Goal: Information Seeking & Learning: Learn about a topic

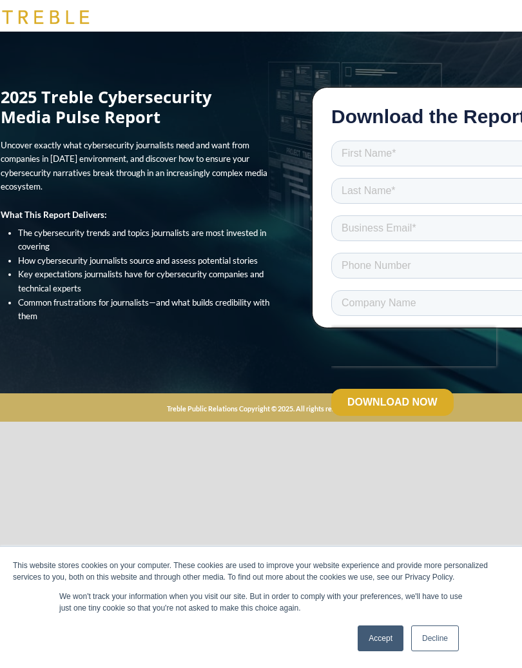
click at [392, 574] on div "This website stores cookies on your computer. These cookies are used to improve…" at bounding box center [261, 571] width 497 height 23
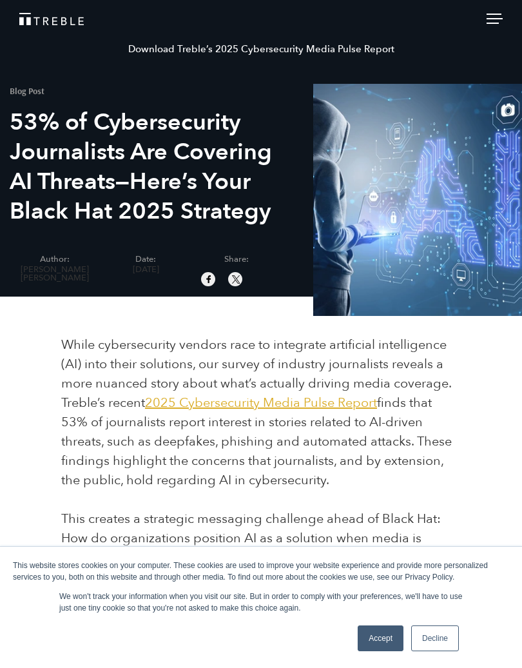
click at [184, 13] on link "Treble Homepage" at bounding box center [261, 19] width 484 height 12
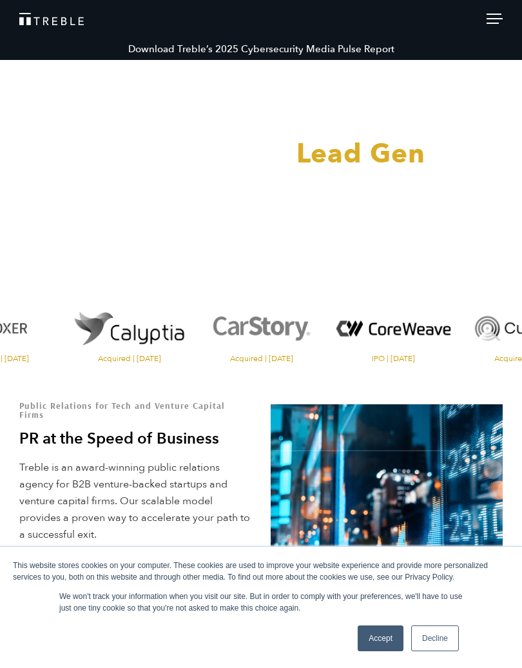
click at [6, 180] on video at bounding box center [261, 168] width 522 height 261
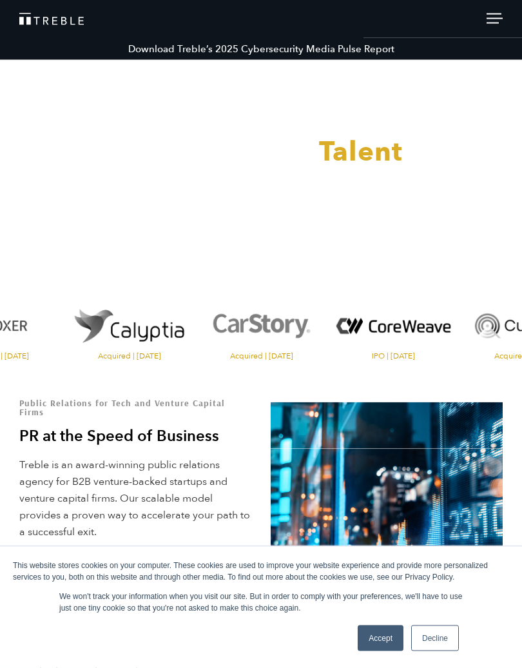
scroll to position [5, 0]
